Goal: Navigation & Orientation: Understand site structure

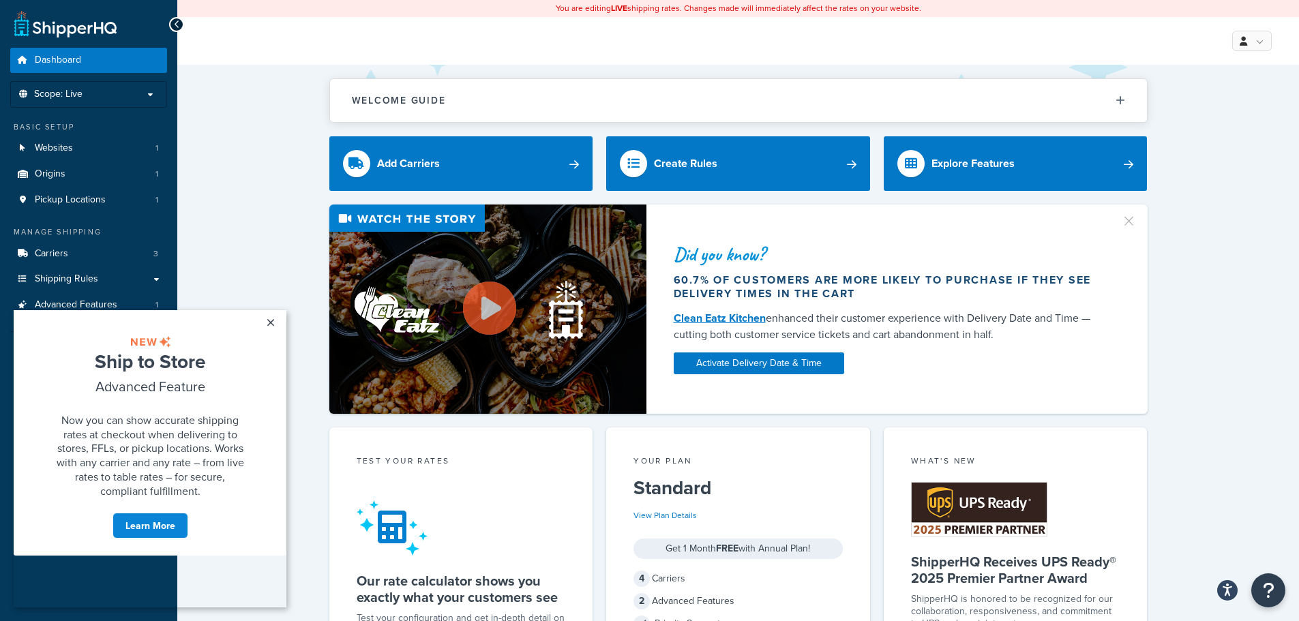
click at [239, 220] on div "Did you know? 60.7% of customers are more likely to purchase if they see delive…" at bounding box center [738, 309] width 1067 height 209
click at [273, 322] on link "×" at bounding box center [270, 322] width 24 height 25
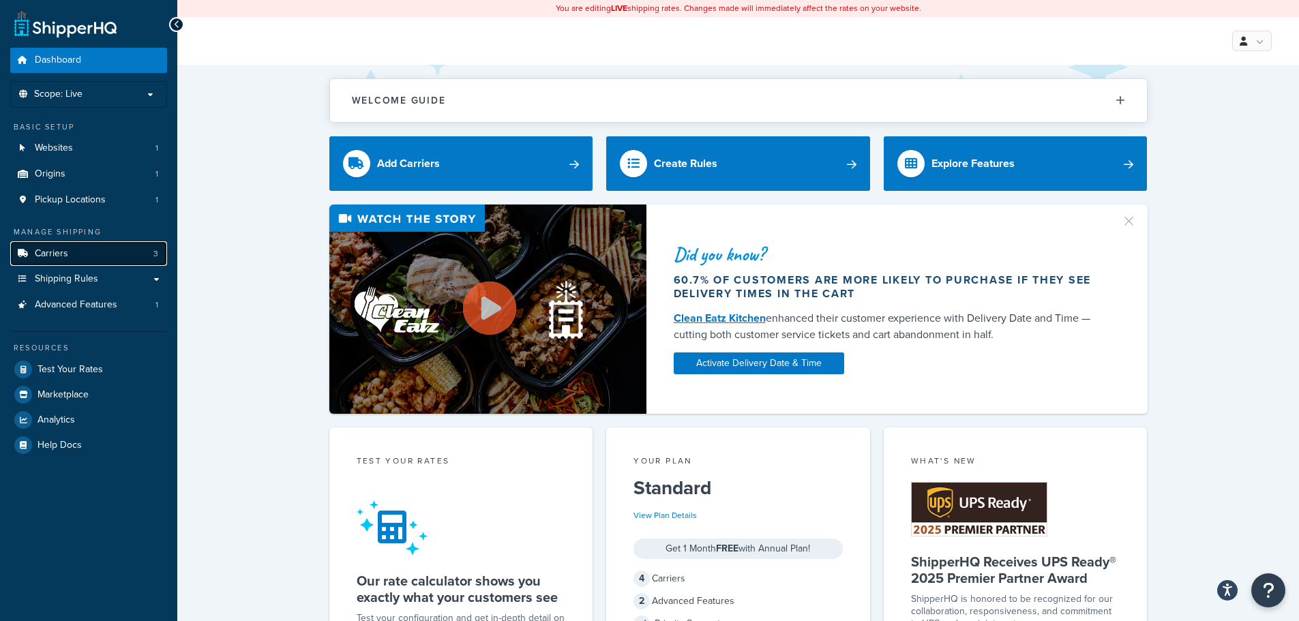
click at [156, 255] on span "3" at bounding box center [155, 254] width 5 height 12
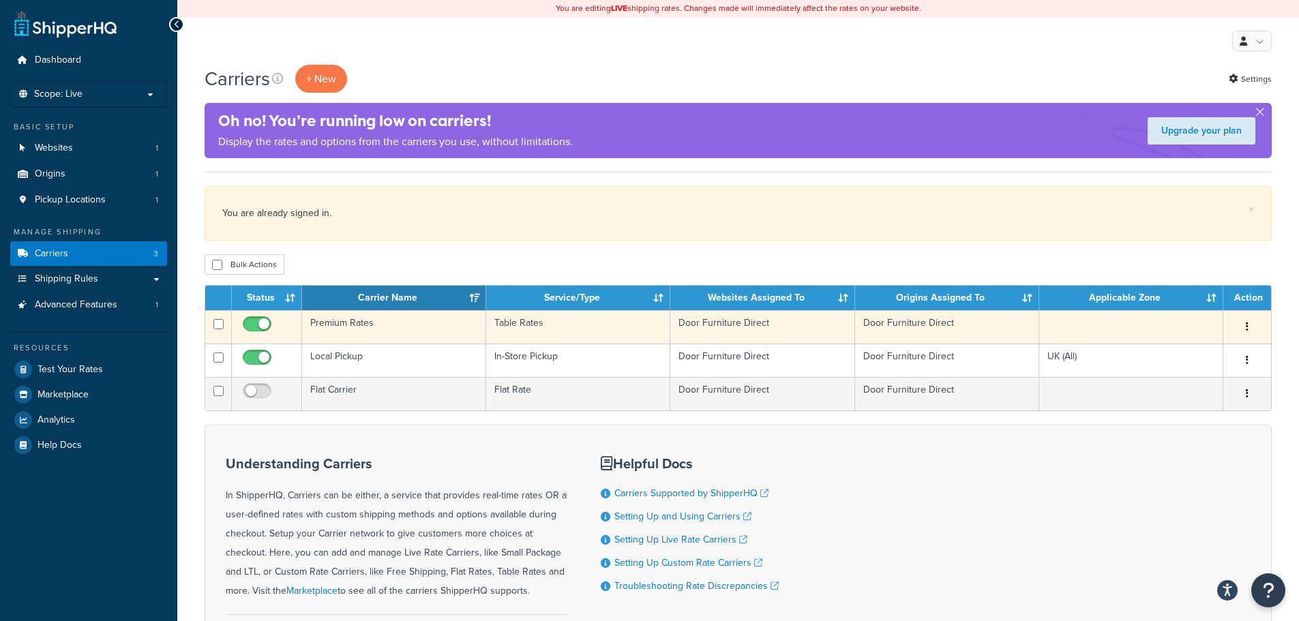
click at [1249, 328] on button "button" at bounding box center [1247, 327] width 19 height 22
click at [1185, 358] on link "Edit" at bounding box center [1192, 354] width 108 height 28
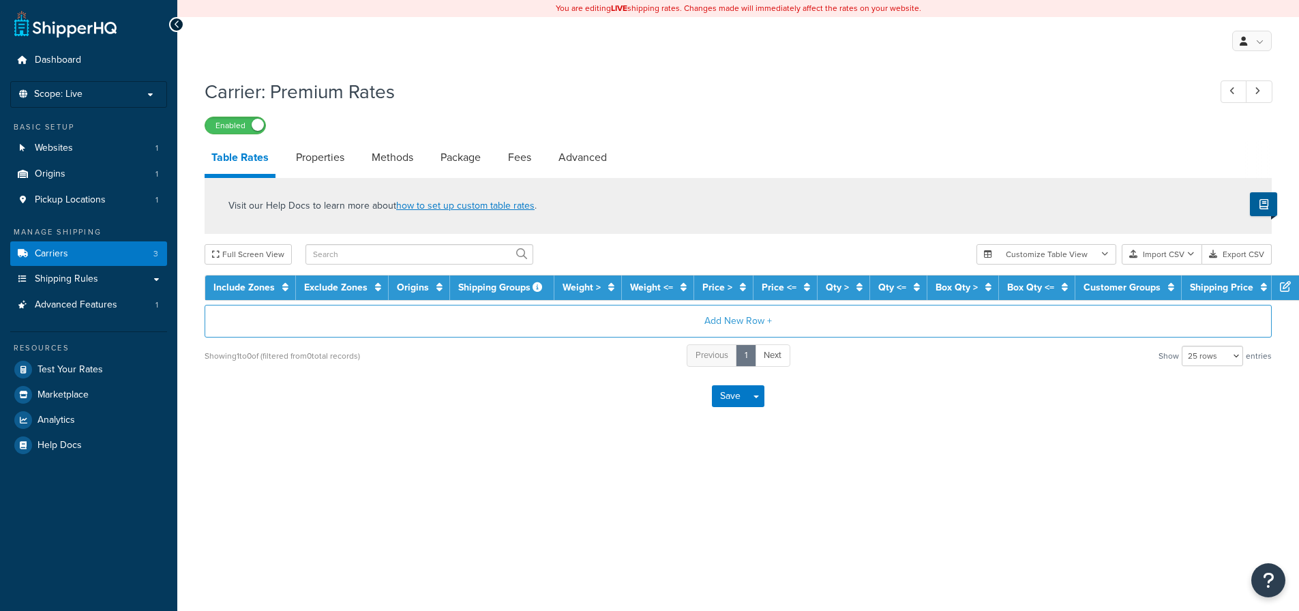
select select "25"
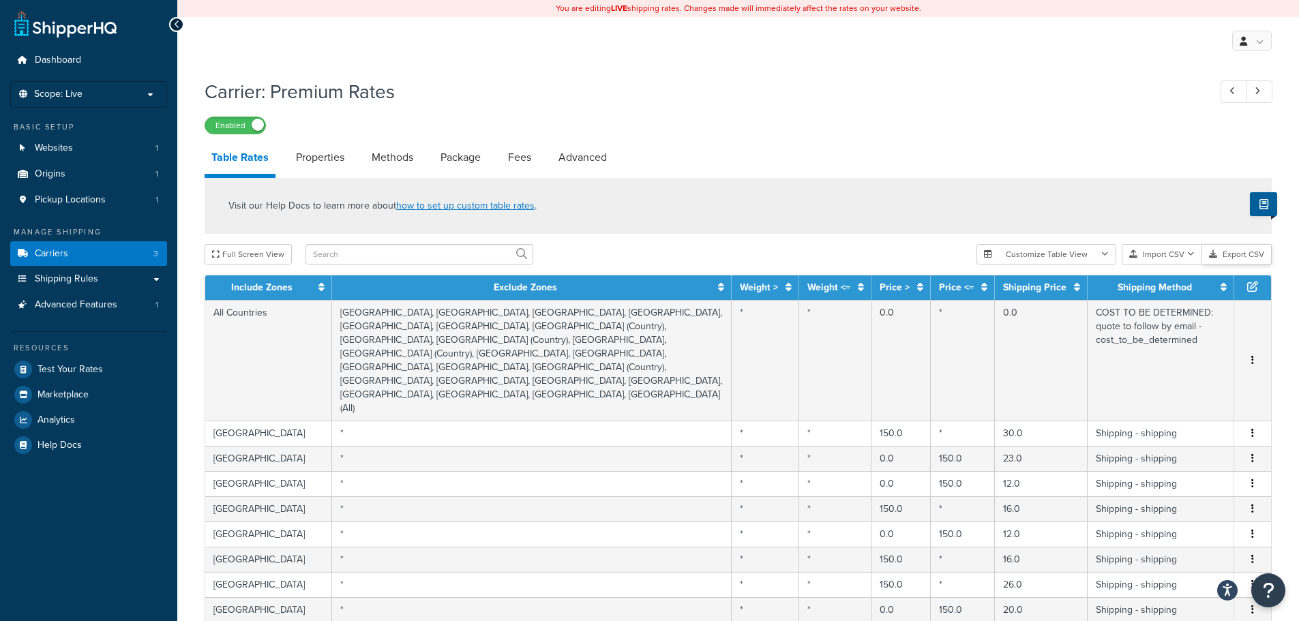
click at [1256, 255] on button "Export CSV" at bounding box center [1237, 254] width 70 height 20
click at [63, 277] on span "Shipping Rules" at bounding box center [66, 279] width 63 height 12
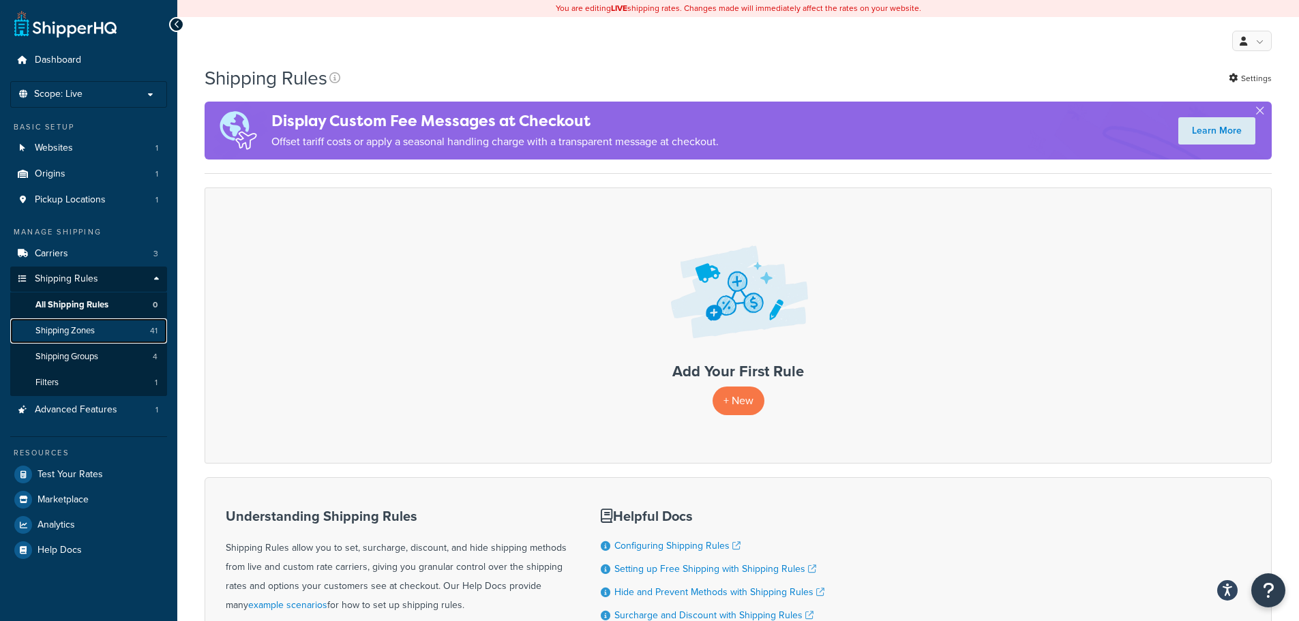
click at [72, 328] on span "Shipping Zones" at bounding box center [64, 331] width 59 height 12
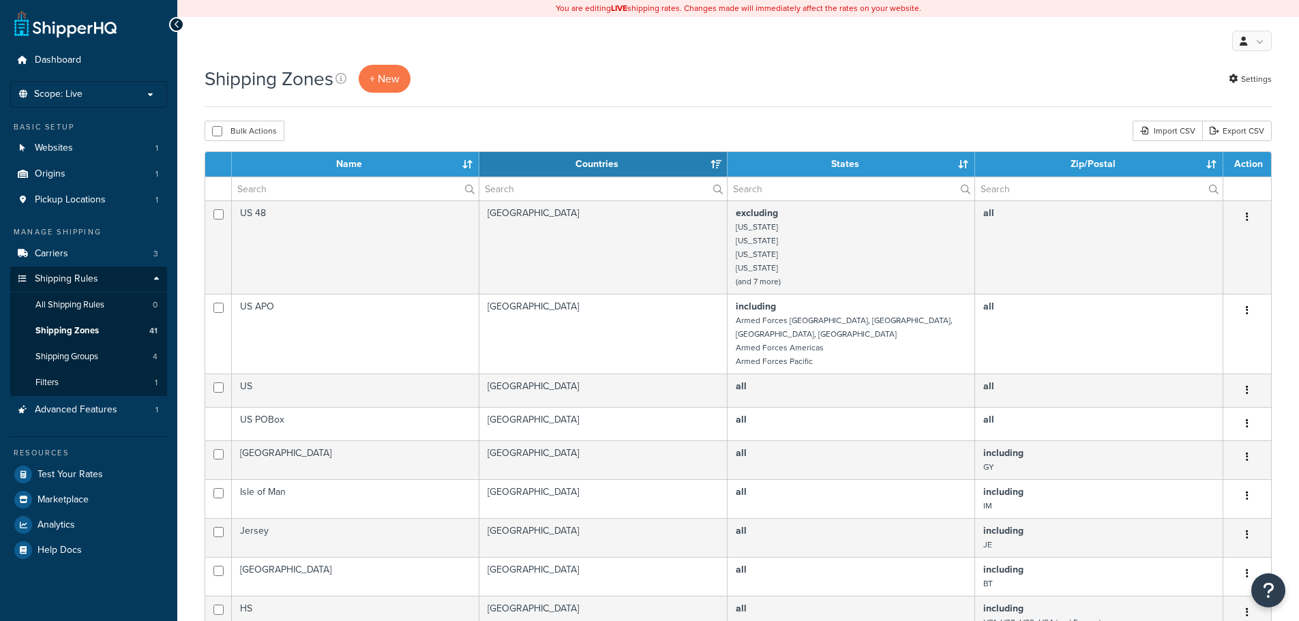
select select "15"
click at [1241, 131] on link "Export CSV" at bounding box center [1237, 131] width 70 height 20
click at [83, 359] on span "Shipping Groups" at bounding box center [66, 357] width 63 height 12
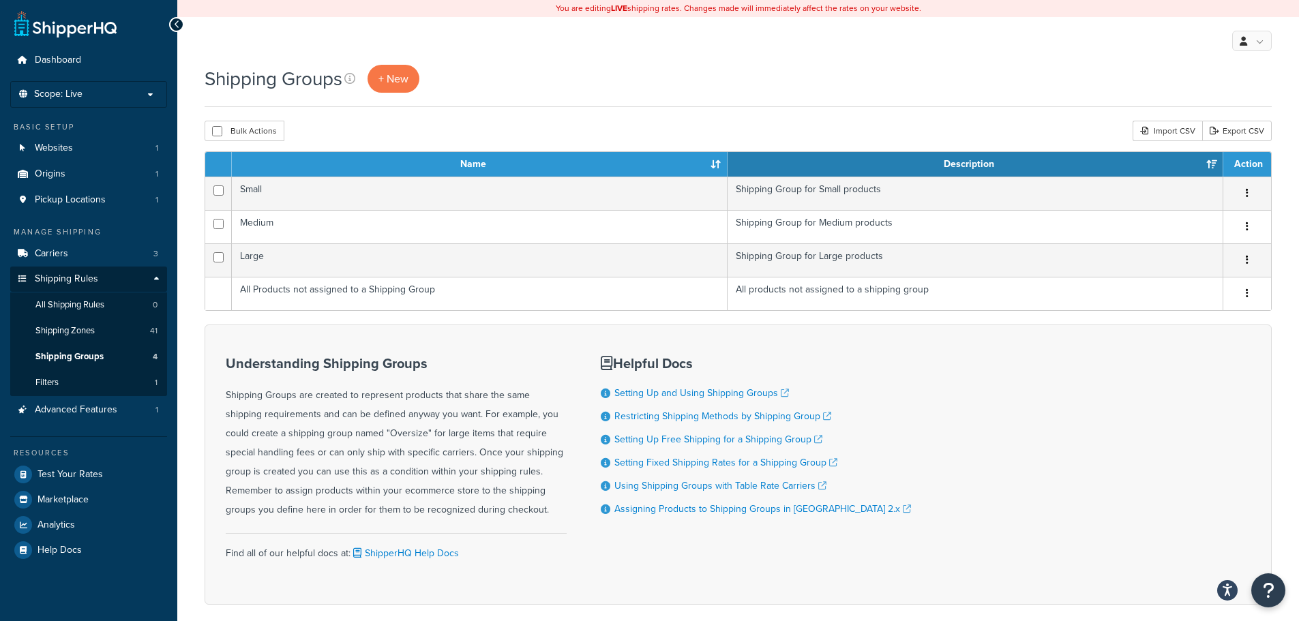
click at [70, 396] on ul "Shipping Rules All Shipping Rules 0 Shipping Zones 41 Shipping Groups 4 Filters…" at bounding box center [88, 345] width 157 height 104
click at [70, 383] on link "Filters 1" at bounding box center [88, 382] width 157 height 25
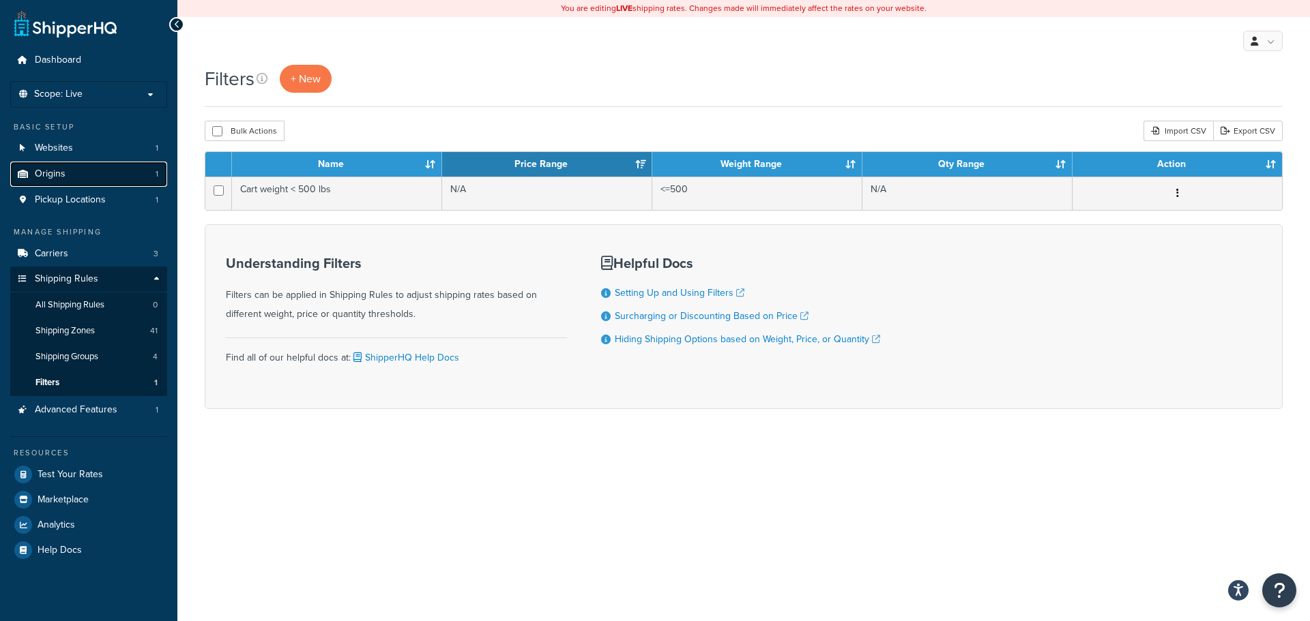
click at [55, 173] on span "Origins" at bounding box center [50, 174] width 31 height 12
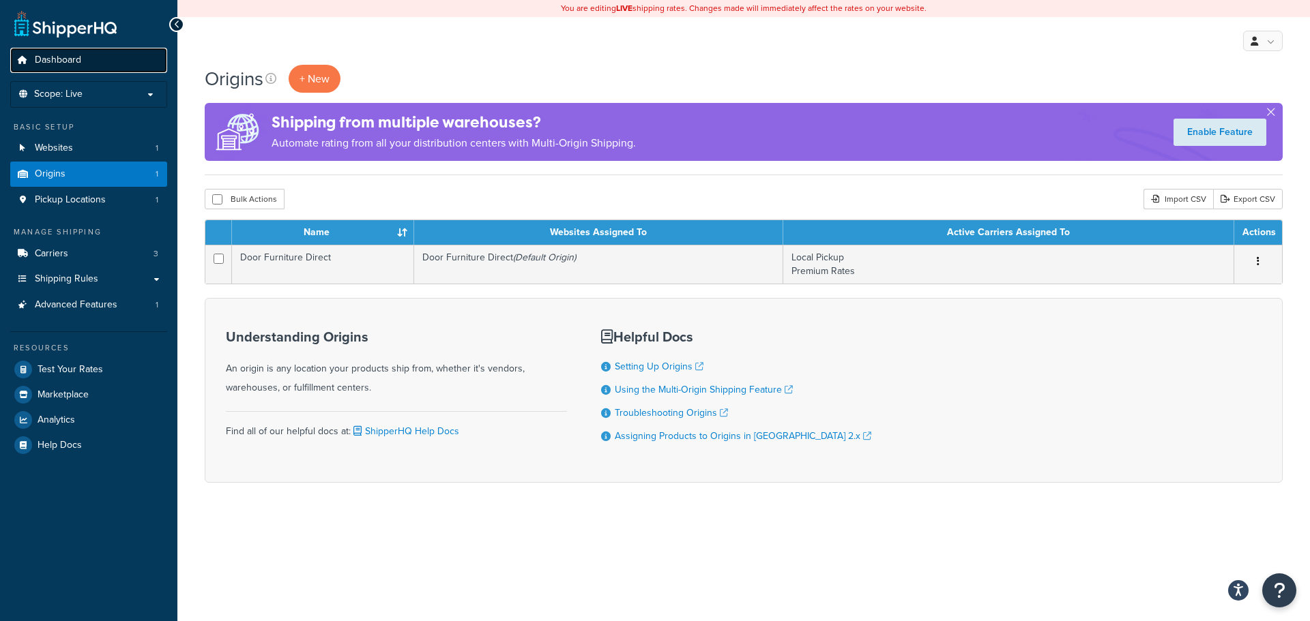
click at [70, 55] on span "Dashboard" at bounding box center [58, 61] width 46 height 12
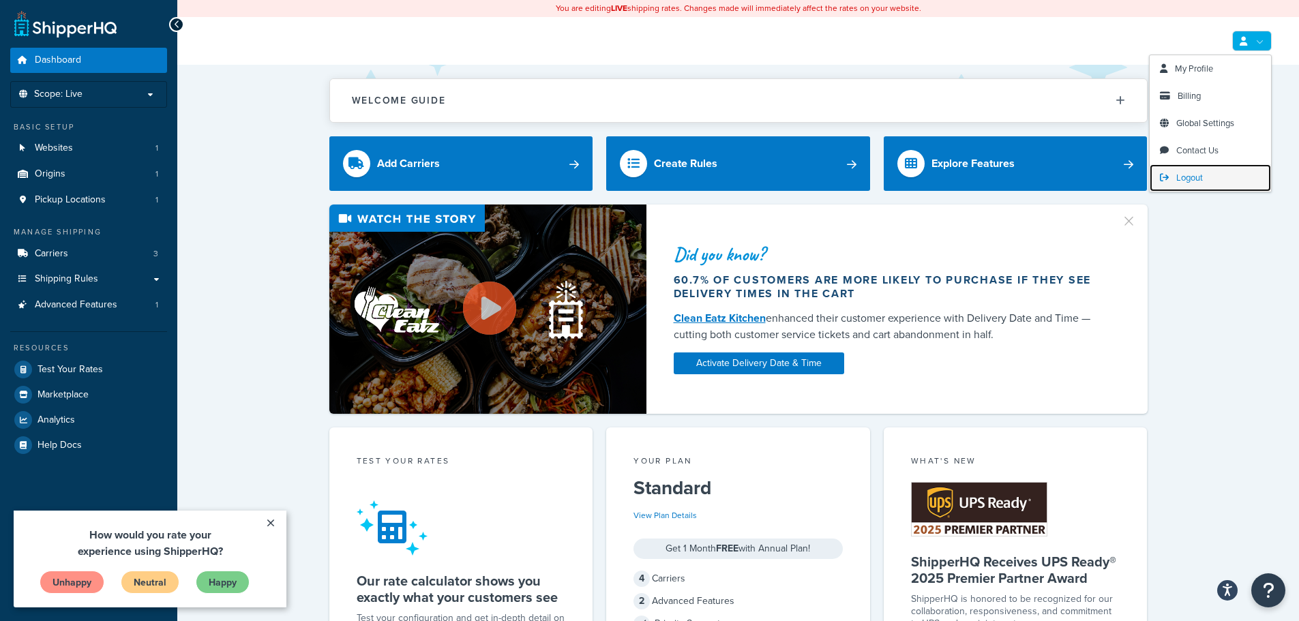
click at [1194, 177] on span "Logout" at bounding box center [1190, 177] width 27 height 13
